Goal: Check status: Check status

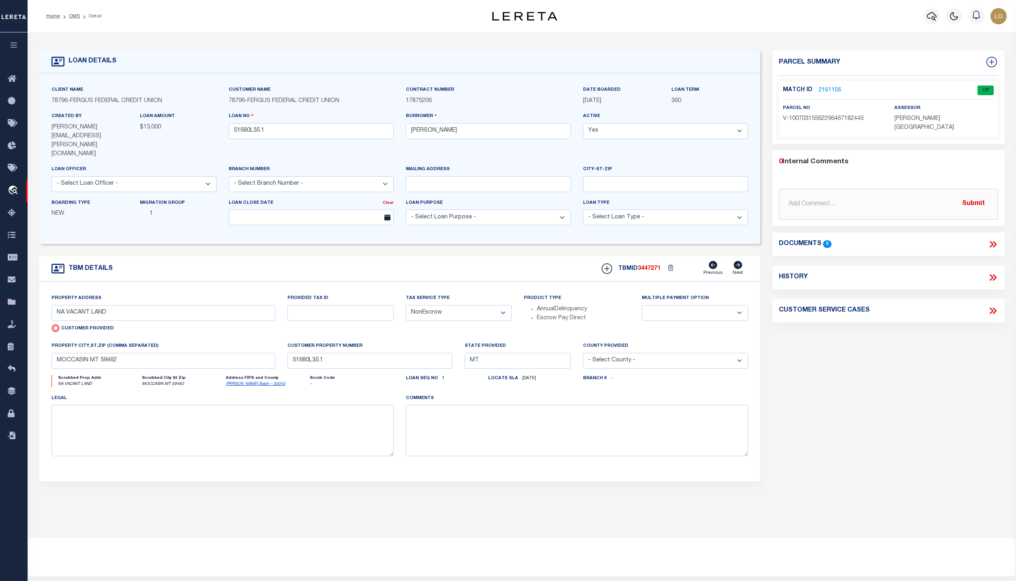
select select "NonEscrow"
click at [285, 134] on input "51680L35.1" at bounding box center [311, 131] width 165 height 16
click at [828, 86] on link "2161106" at bounding box center [830, 90] width 23 height 9
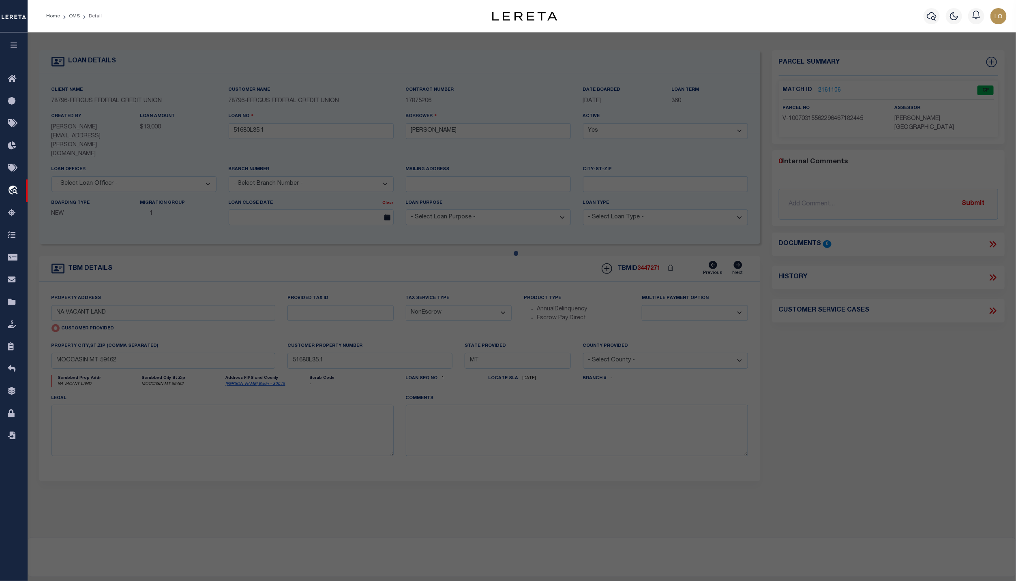
checkbox input "false"
select select "CP"
type input "NA VACANT LAND"
checkbox input "false"
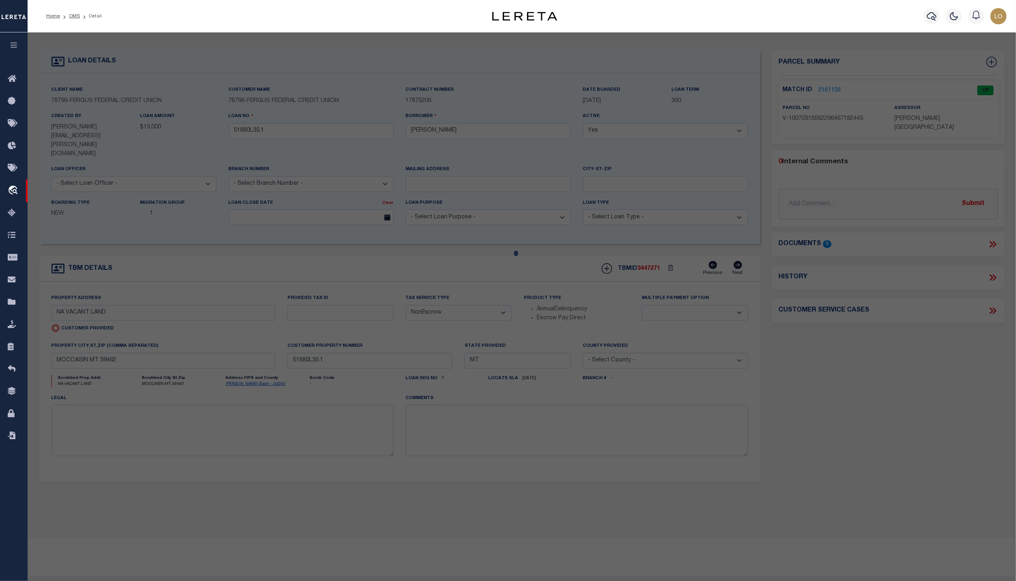
type input "MOCCASIN MT 59462"
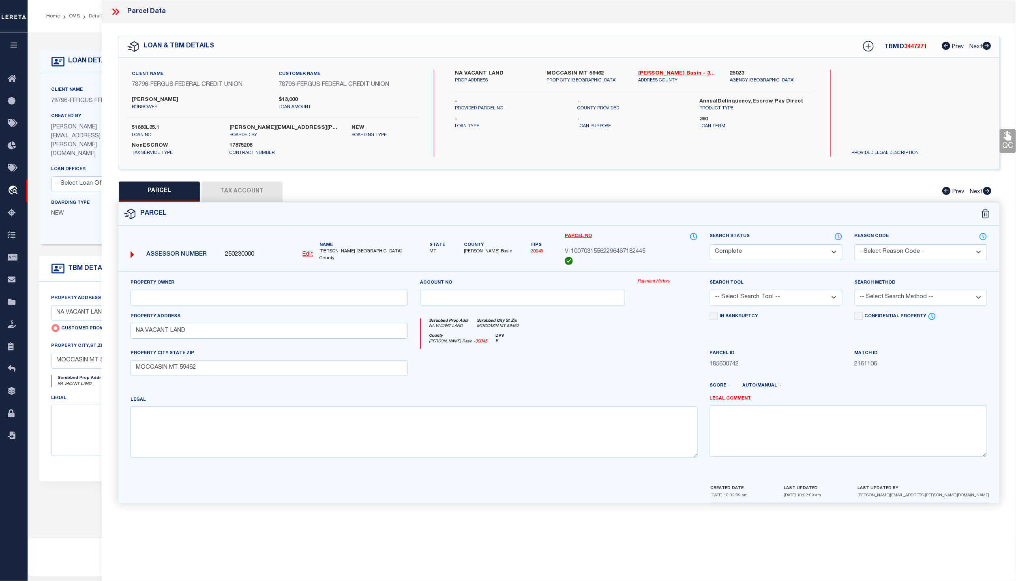
click at [663, 285] on link "Payment History" at bounding box center [667, 282] width 60 height 7
